Goal: Task Accomplishment & Management: Complete application form

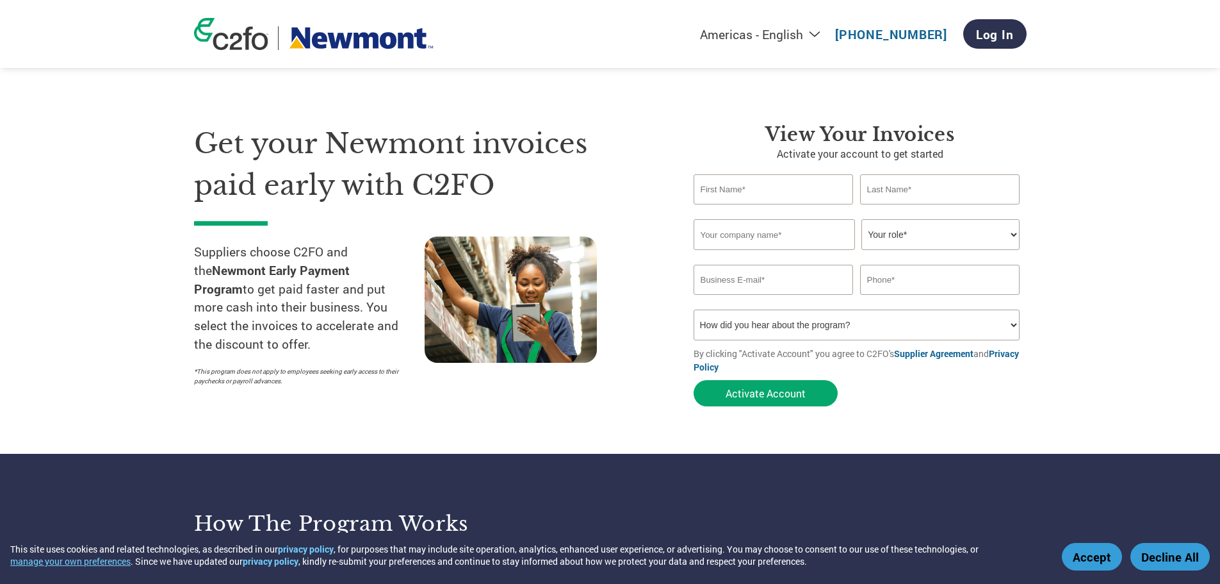
click at [762, 193] on input "text" at bounding box center [774, 189] width 160 height 30
type input "Craig"
type input "Frisby"
type input "C.F Electrical"
click at [1011, 234] on select "Your role* CFO Controller Credit Manager Finance Director Treasurer CEO Preside…" at bounding box center [940, 234] width 158 height 31
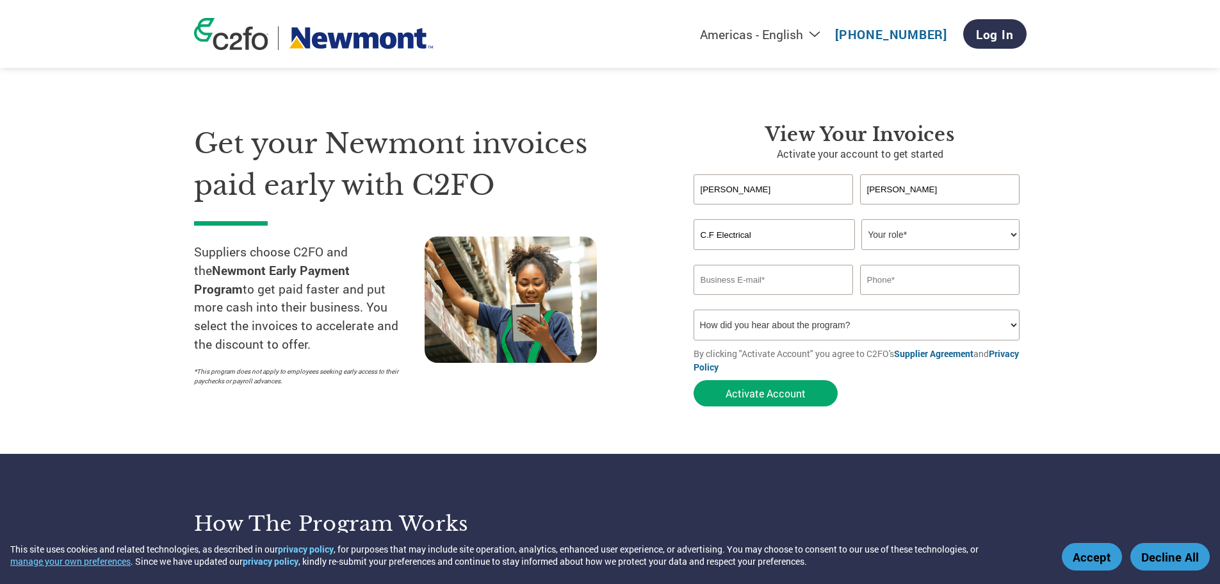
select select "OWNER_FOUNDER"
click at [861, 219] on select "Your role* CFO Controller Credit Manager Finance Director Treasurer CEO Preside…" at bounding box center [940, 234] width 158 height 31
click at [807, 283] on input "email" at bounding box center [774, 280] width 160 height 30
type input "craig@cf-electrical.com.au"
type input "0409381011"
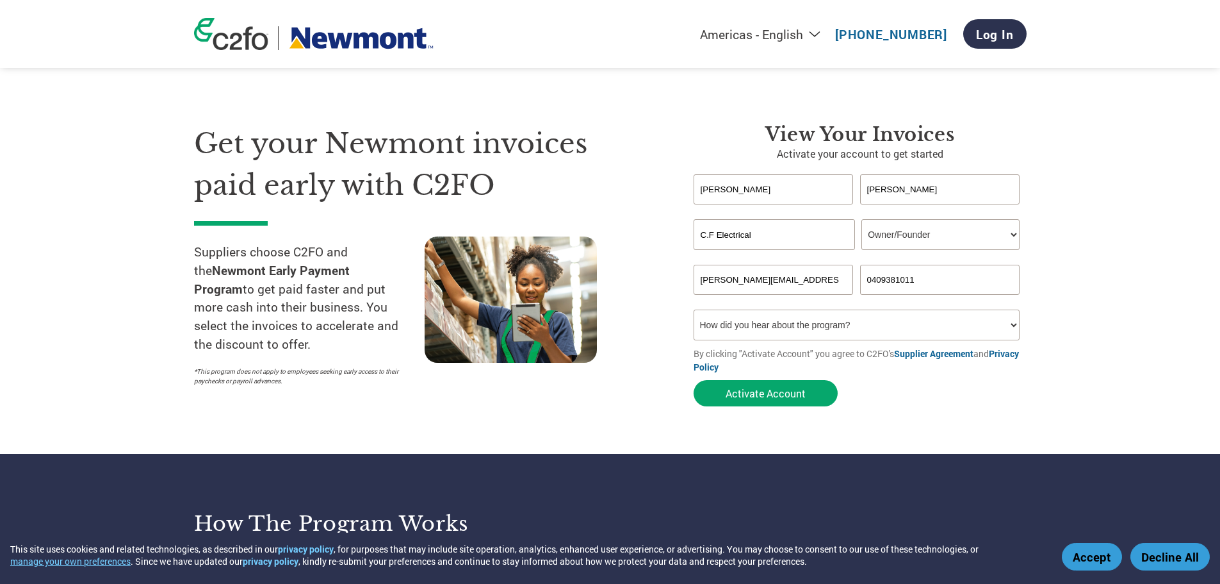
click at [813, 317] on select "How did you hear about the program? Received a letter Email Social Media Online…" at bounding box center [857, 324] width 327 height 31
select select "Received a Letter"
click at [694, 309] on select "How did you hear about the program? Received a letter Email Social Media Online…" at bounding box center [857, 324] width 327 height 31
click at [755, 389] on button "Activate Account" at bounding box center [766, 393] width 144 height 26
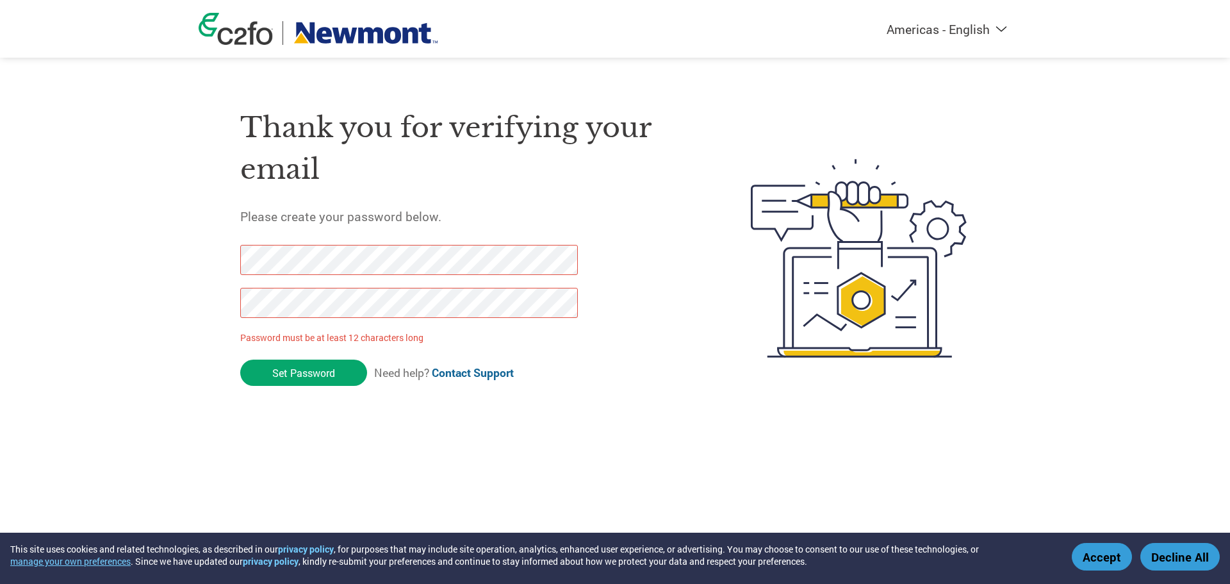
click at [221, 345] on div "Thank you for verifying your email Please create your password below. Password …" at bounding box center [615, 257] width 833 height 339
click at [219, 279] on div "Thank you for verifying your email Please create your password below. Password …" at bounding box center [615, 257] width 833 height 339
click at [275, 331] on p "Password must be at least 12 characters long" at bounding box center [411, 337] width 342 height 13
click at [227, 305] on div "Thank you for verifying your email Please create your password below. Password …" at bounding box center [615, 257] width 833 height 339
click at [311, 373] on input "Set Password" at bounding box center [303, 372] width 127 height 26
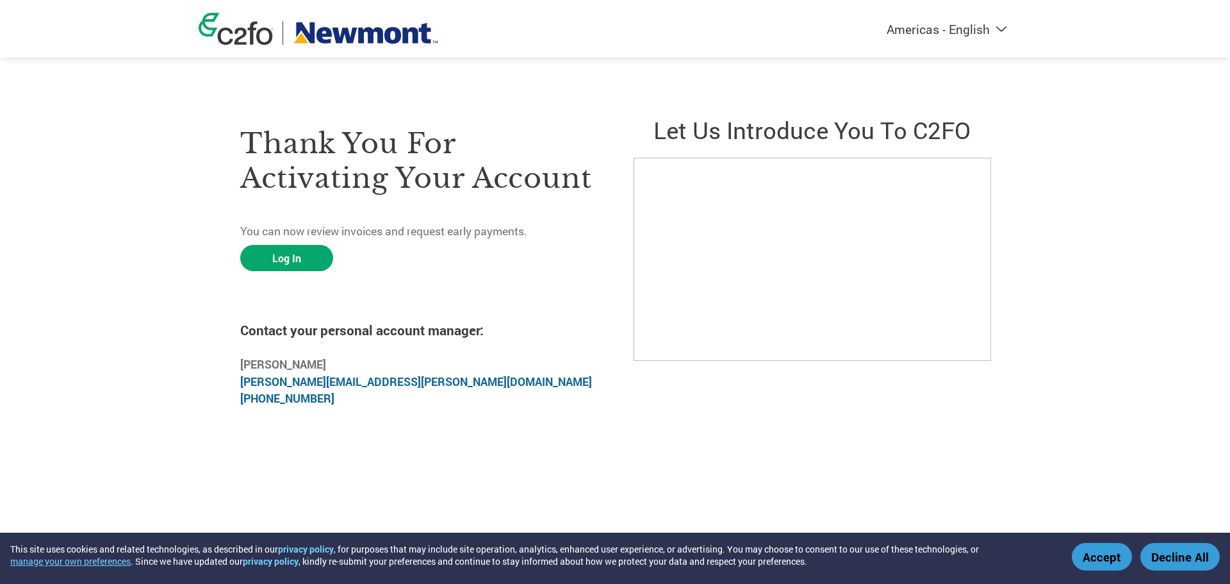
click at [106, 192] on div "Americas - English Américas - Español Américas - Português Amériques - Français…" at bounding box center [615, 207] width 1230 height 414
click at [276, 253] on link "Log In" at bounding box center [286, 258] width 93 height 26
